Goal: Information Seeking & Learning: Learn about a topic

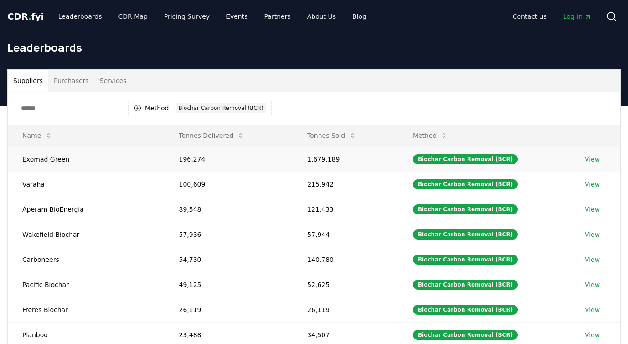
click at [60, 151] on td "Exomad Green" at bounding box center [86, 158] width 156 height 25
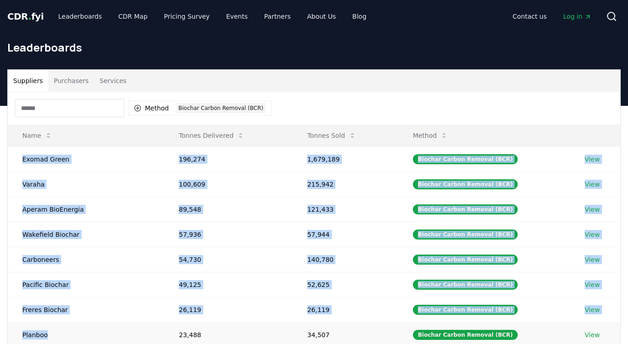
drag, startPoint x: 60, startPoint y: 151, endPoint x: 51, endPoint y: 323, distance: 171.5
click at [51, 324] on tbody "Exomad Green 196,274 1,679,189 Biochar Carbon Removal (BCR) View Varaha 100,609…" at bounding box center [314, 271] width 612 height 251
click at [51, 323] on td "Planboo" at bounding box center [86, 334] width 156 height 25
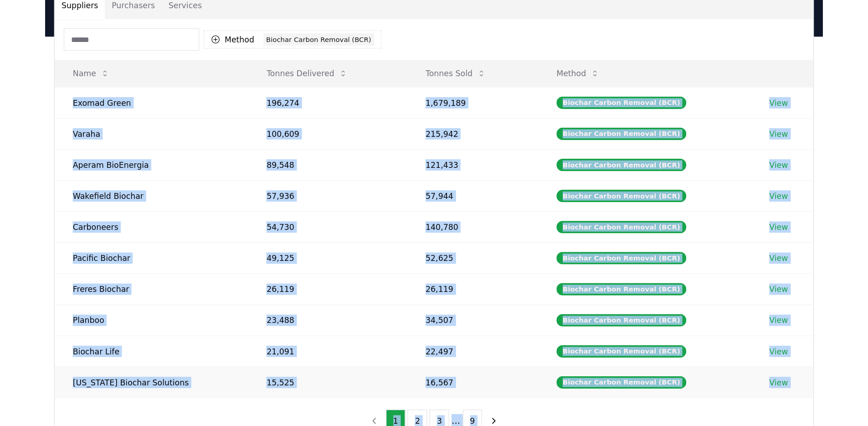
scroll to position [92, 0]
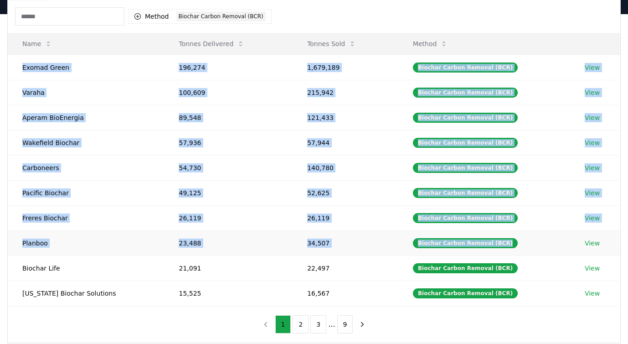
drag, startPoint x: 14, startPoint y: 156, endPoint x: 418, endPoint y: 252, distance: 415.2
click at [424, 252] on tbody "Exomad Green 196,274 1,679,189 Biochar Carbon Removal (BCR) View Varaha 100,609…" at bounding box center [314, 180] width 612 height 251
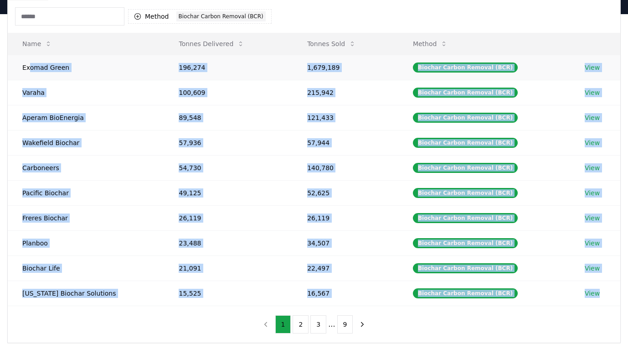
drag, startPoint x: 609, startPoint y: 291, endPoint x: 28, endPoint y: 67, distance: 623.3
click at [28, 67] on tbody "Exomad Green 196,274 1,679,189 Biochar Carbon Removal (BCR) View Varaha 100,609…" at bounding box center [314, 180] width 612 height 251
click at [28, 67] on td "Exomad Green" at bounding box center [86, 67] width 156 height 25
